Goal: Information Seeking & Learning: Learn about a topic

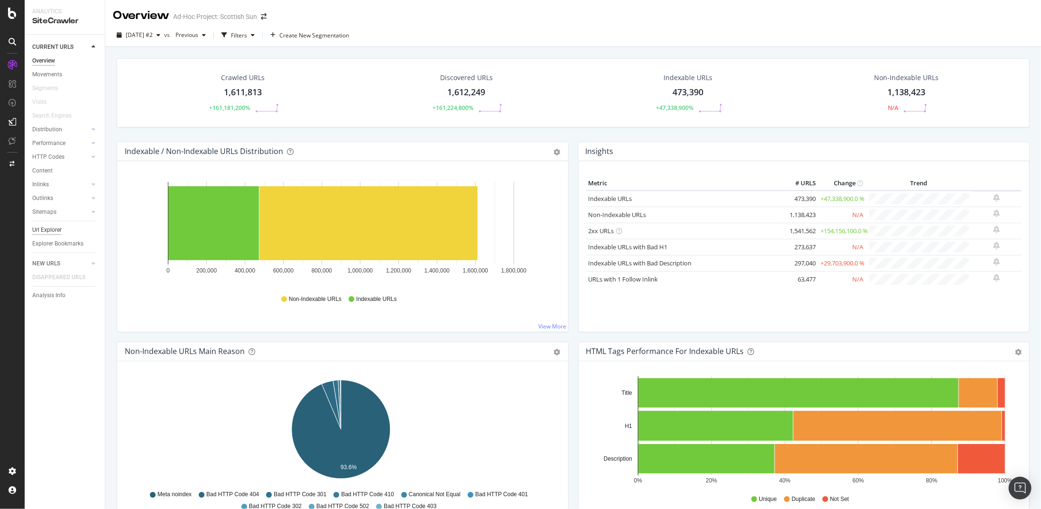
click at [37, 231] on div "Url Explorer" at bounding box center [46, 230] width 29 height 10
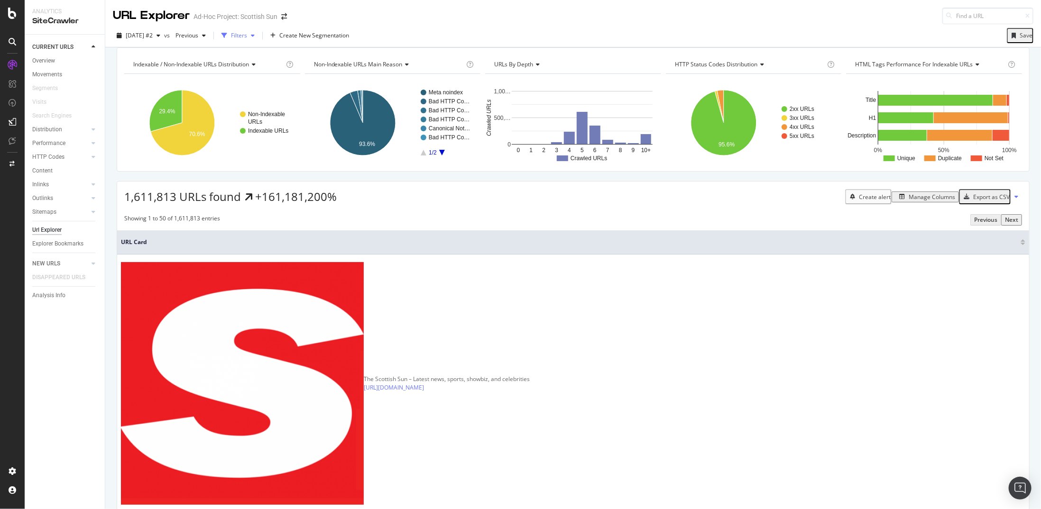
click at [247, 32] on div "Filters" at bounding box center [239, 35] width 16 height 8
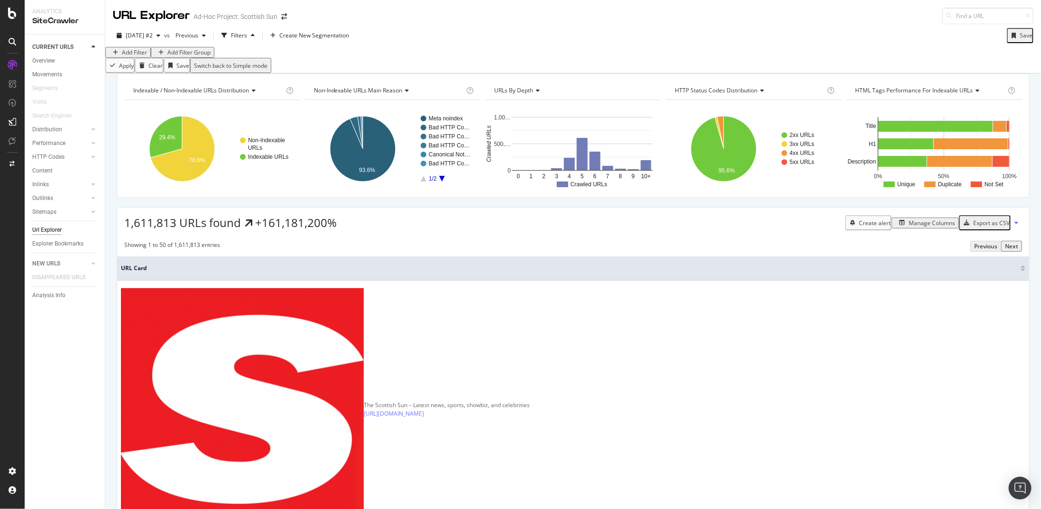
click at [142, 56] on div "Add Filter" at bounding box center [134, 52] width 25 height 8
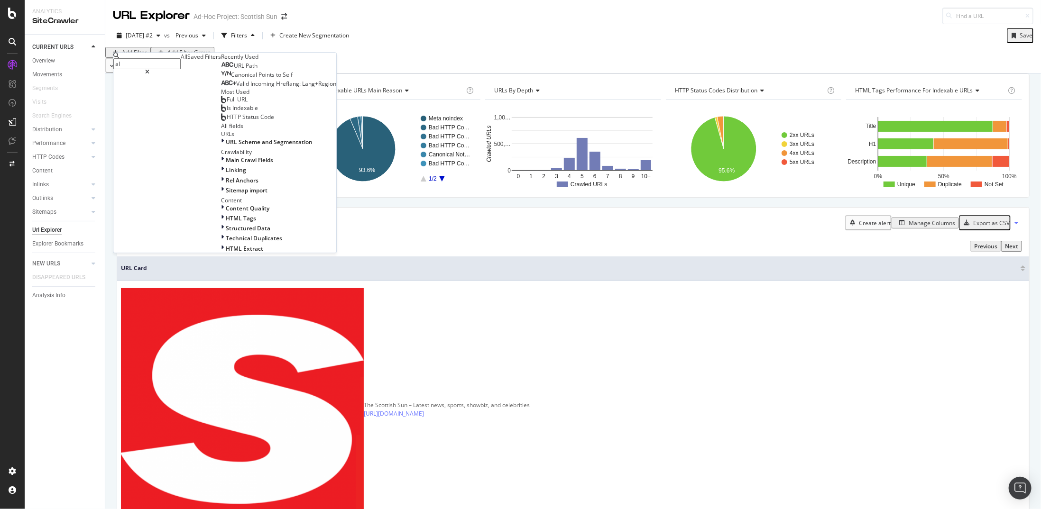
type input "alt"
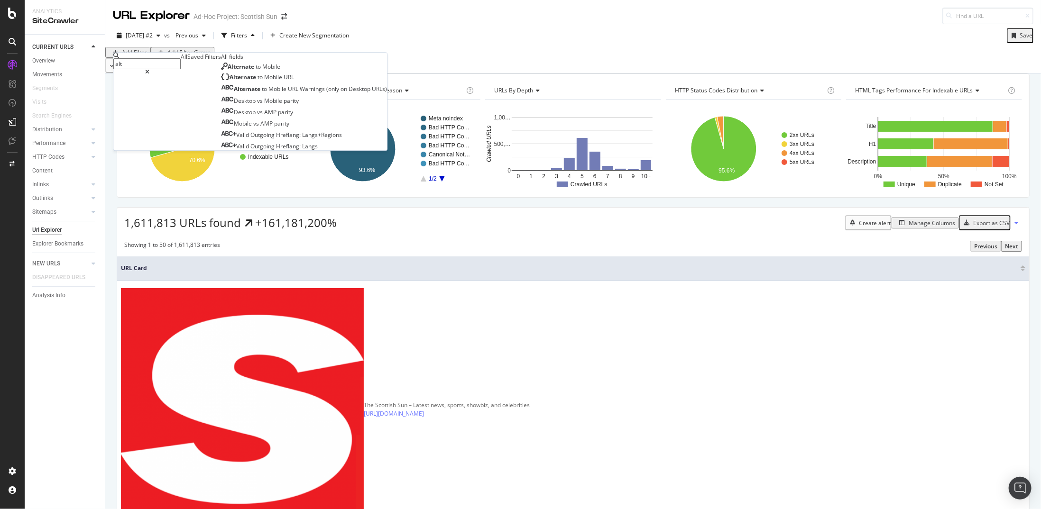
click at [330, 58] on div "Add Filter Add Filter Group" at bounding box center [572, 52] width 935 height 11
